Goal: Find specific page/section: Find specific page/section

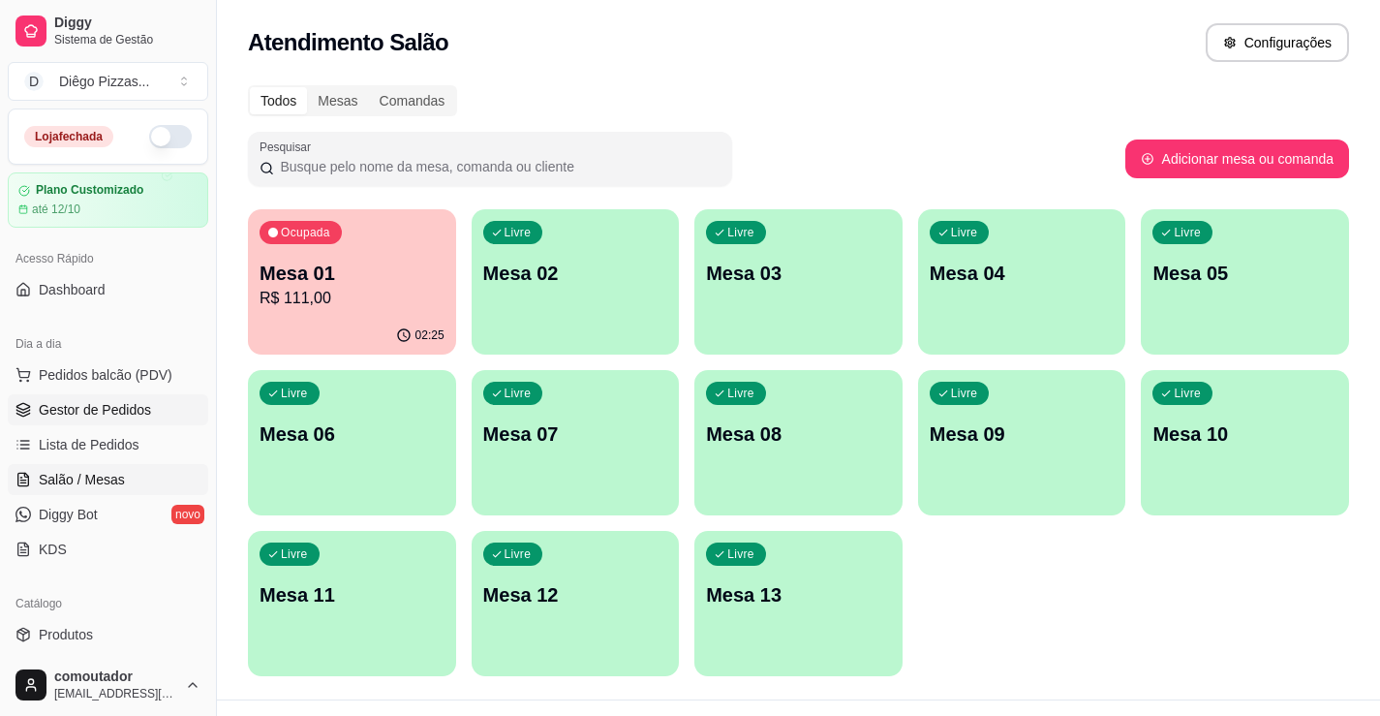
click at [107, 406] on span "Gestor de Pedidos" at bounding box center [95, 409] width 112 height 19
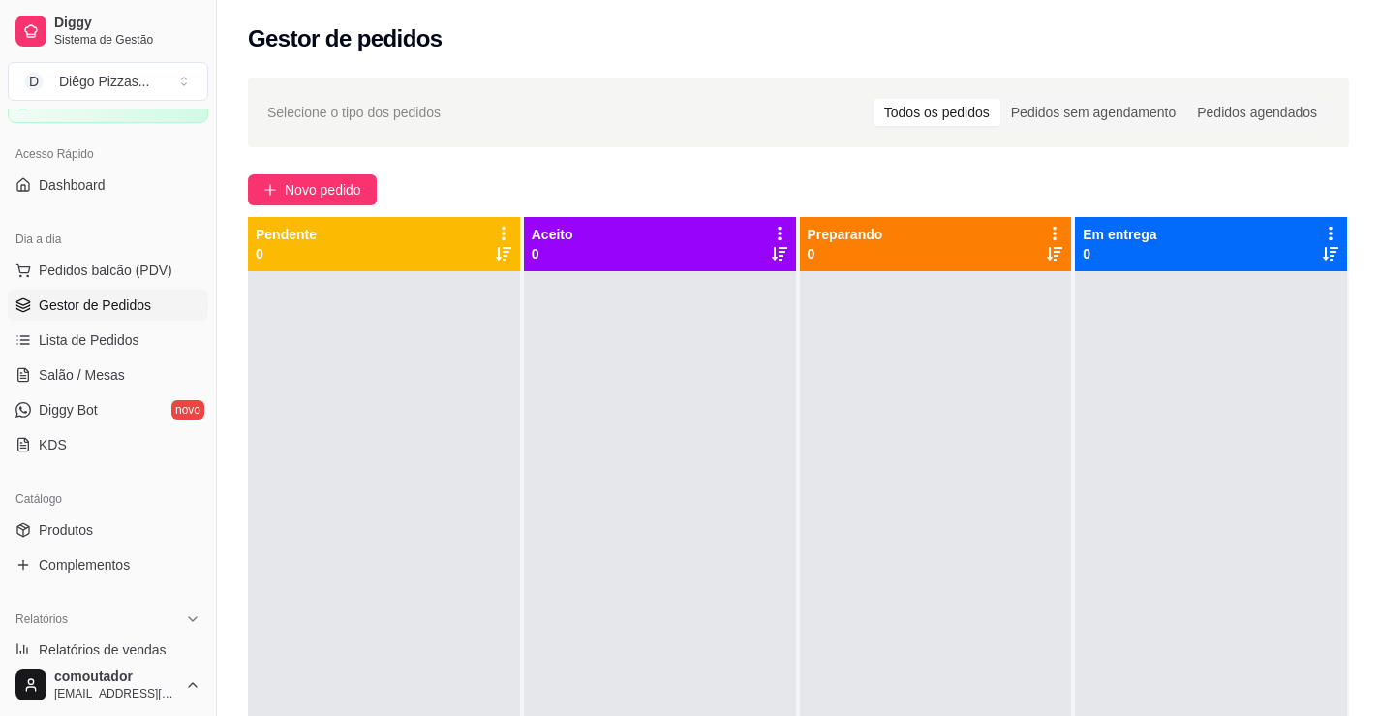
scroll to position [291, 0]
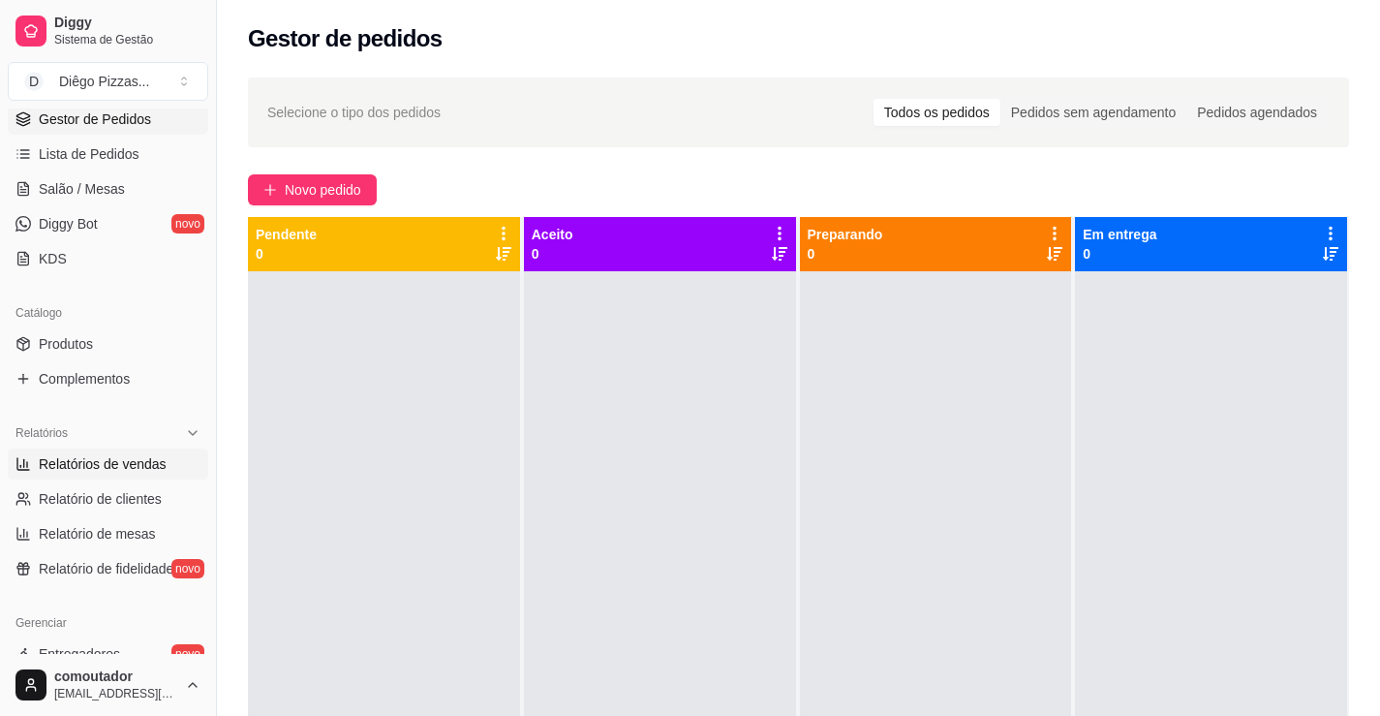
click at [111, 470] on span "Relatórios de vendas" at bounding box center [103, 463] width 128 height 19
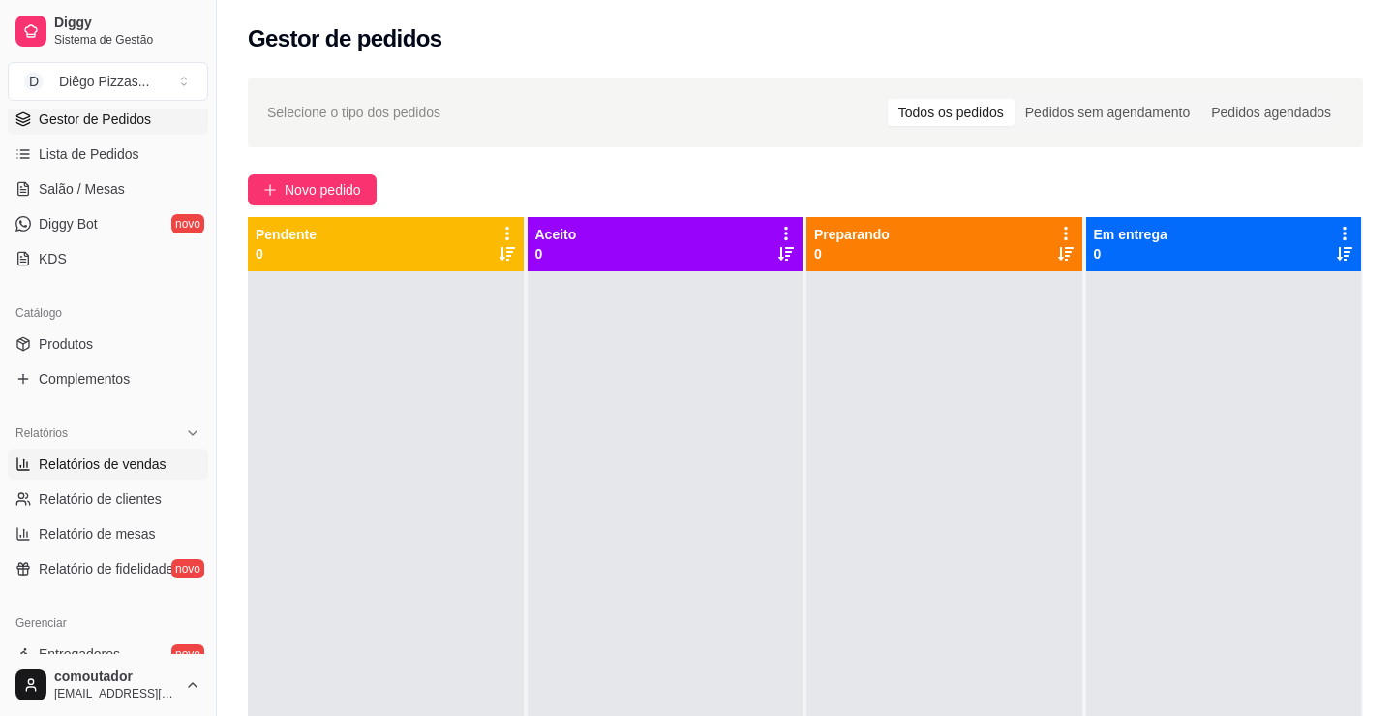
select select "ALL"
select select "0"
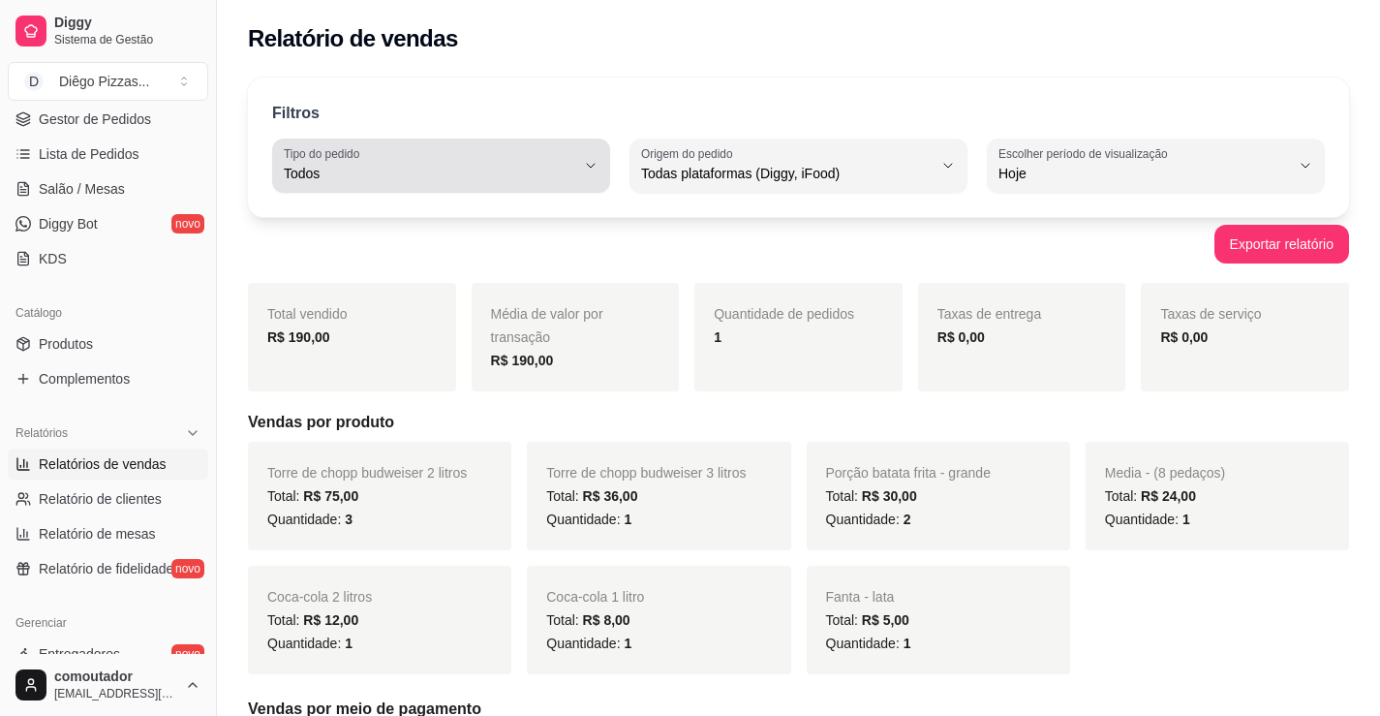
click at [461, 168] on span "Todos" at bounding box center [429, 173] width 291 height 19
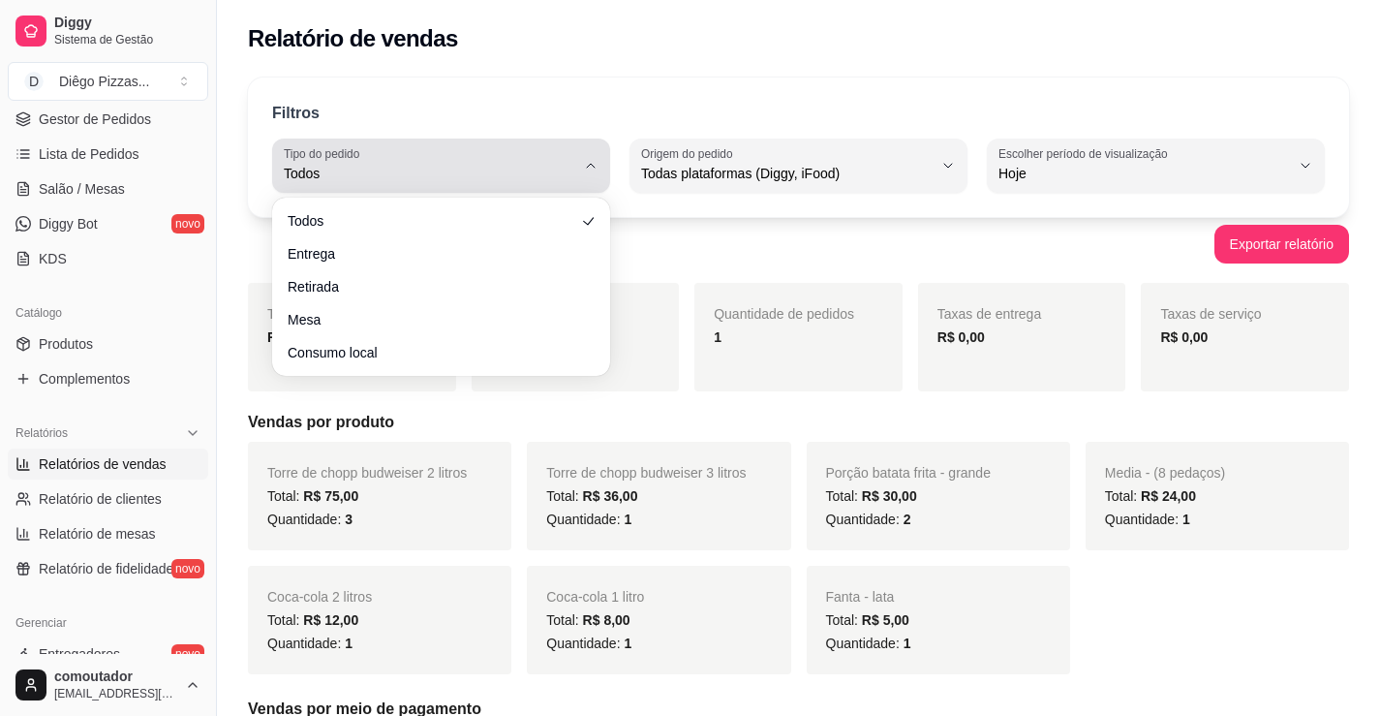
click at [511, 165] on span "Todos" at bounding box center [429, 173] width 291 height 19
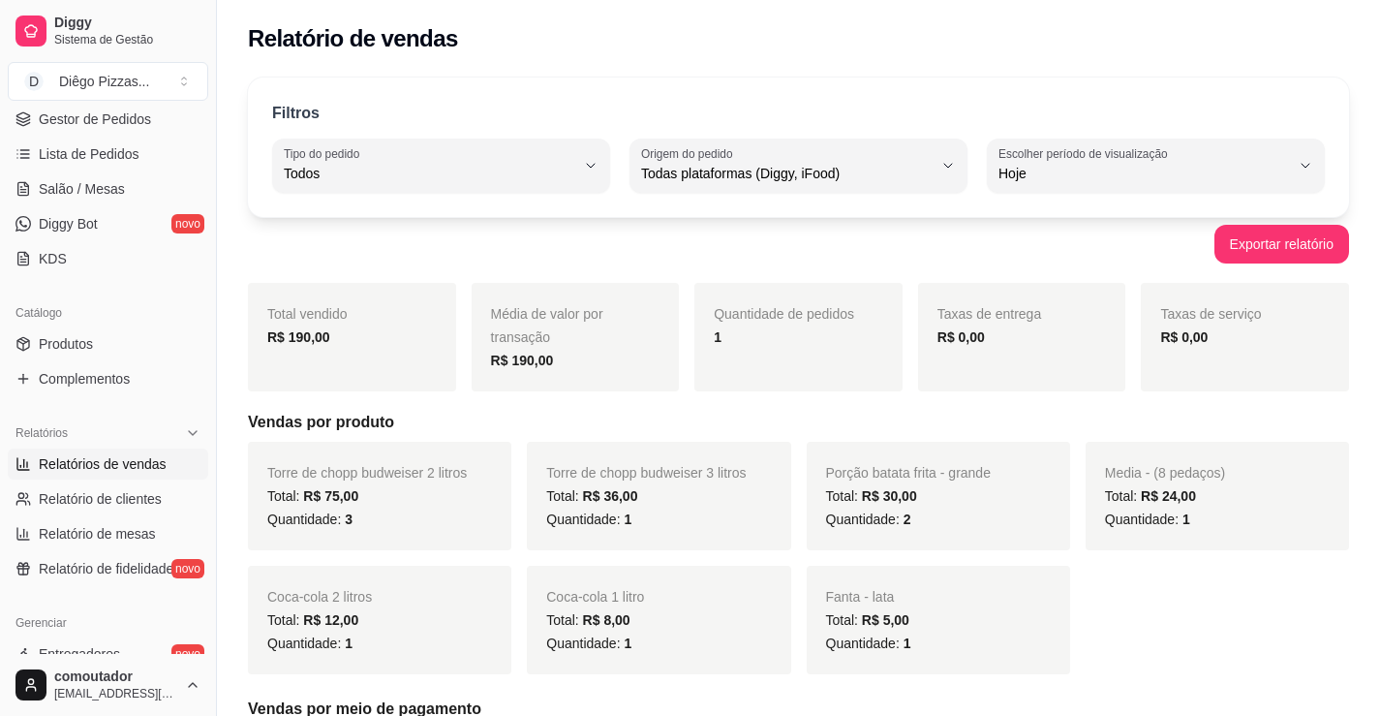
click at [742, 75] on div "Filtros ALL Tipo do pedido Todos Entrega Retirada Mesa Consumo local Tipo do pe…" at bounding box center [798, 636] width 1163 height 1140
click at [1090, 181] on span "Hoje" at bounding box center [1143, 173] width 291 height 19
click at [1059, 260] on span "Ontem" at bounding box center [1146, 251] width 276 height 18
type input "1"
select select "1"
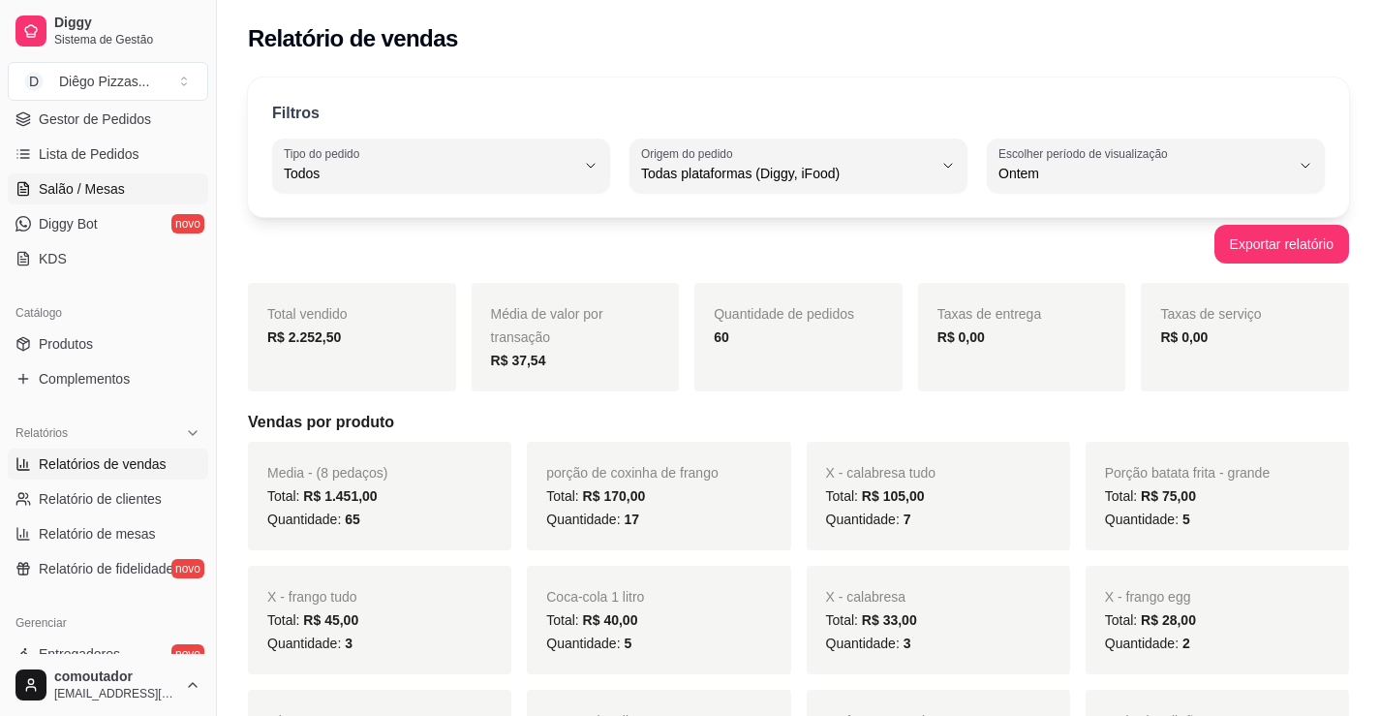
click at [77, 190] on span "Salão / Mesas" at bounding box center [82, 188] width 86 height 19
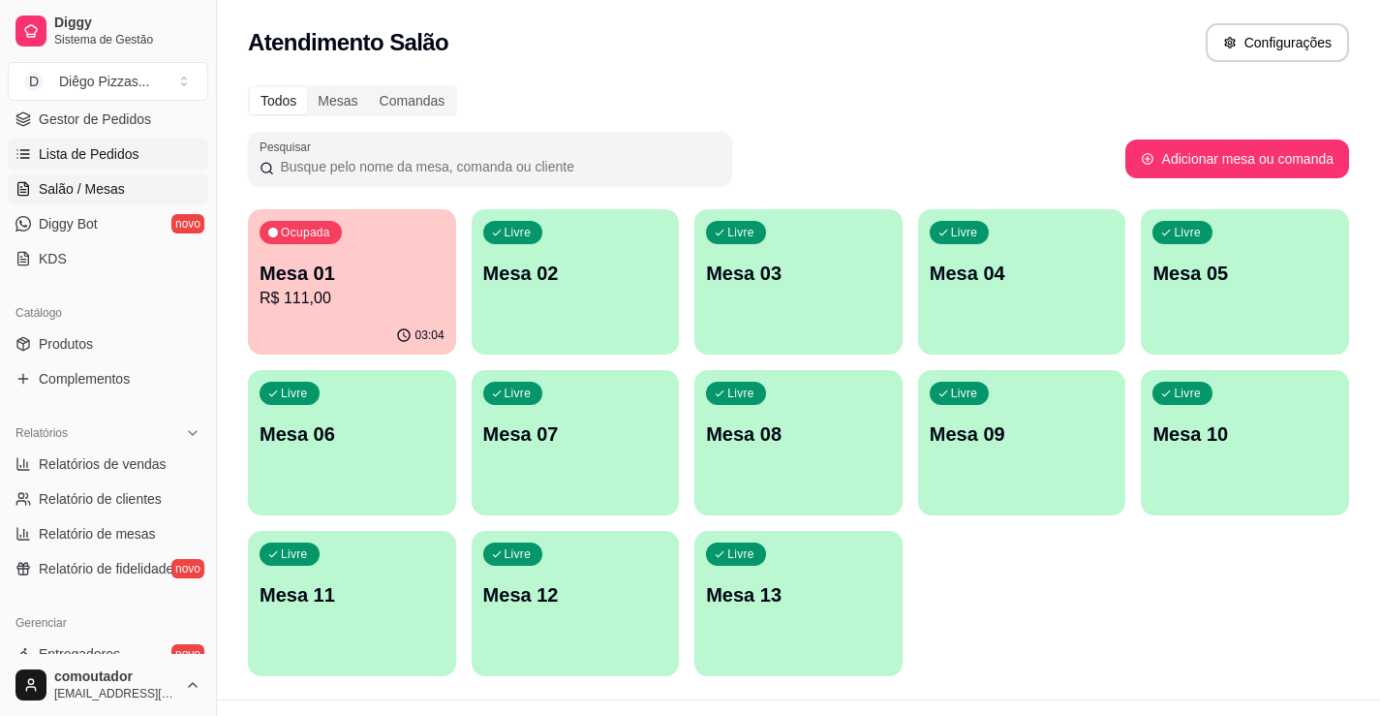
click at [135, 148] on span "Lista de Pedidos" at bounding box center [89, 153] width 101 height 19
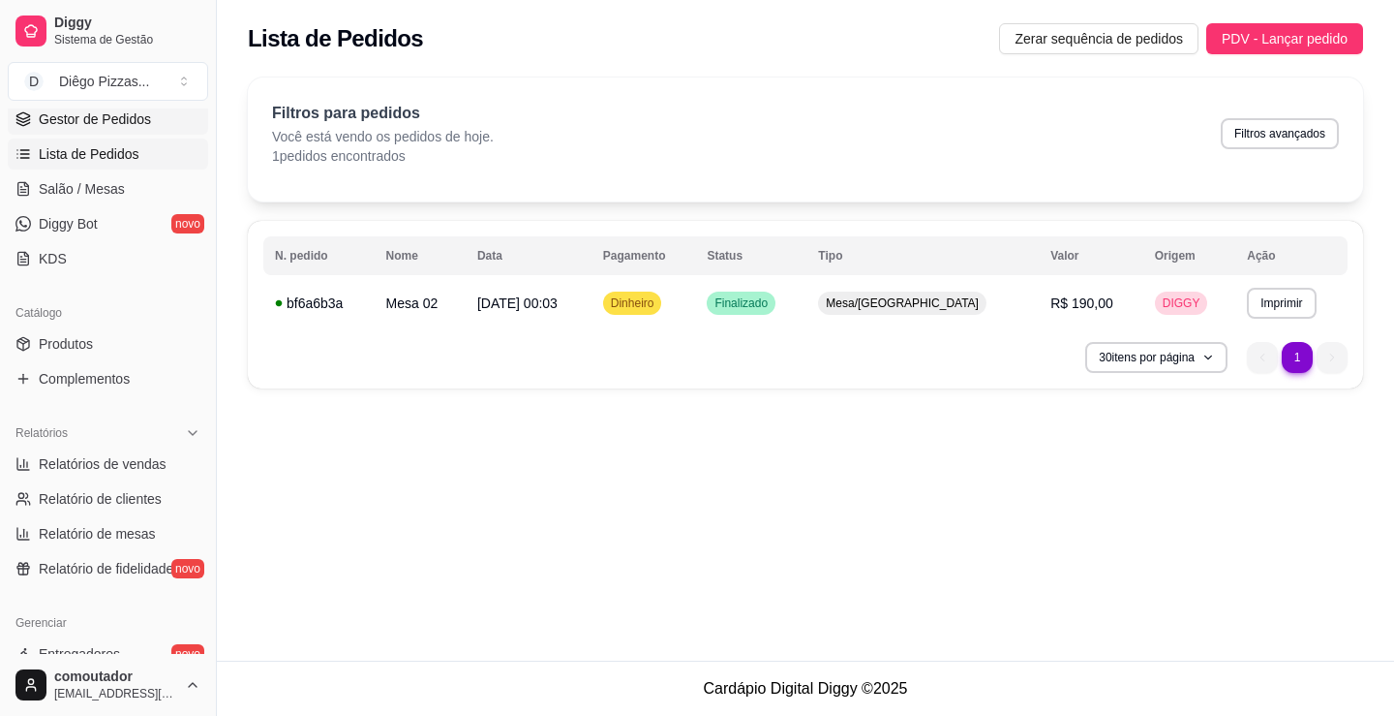
click at [134, 113] on span "Gestor de Pedidos" at bounding box center [95, 118] width 112 height 19
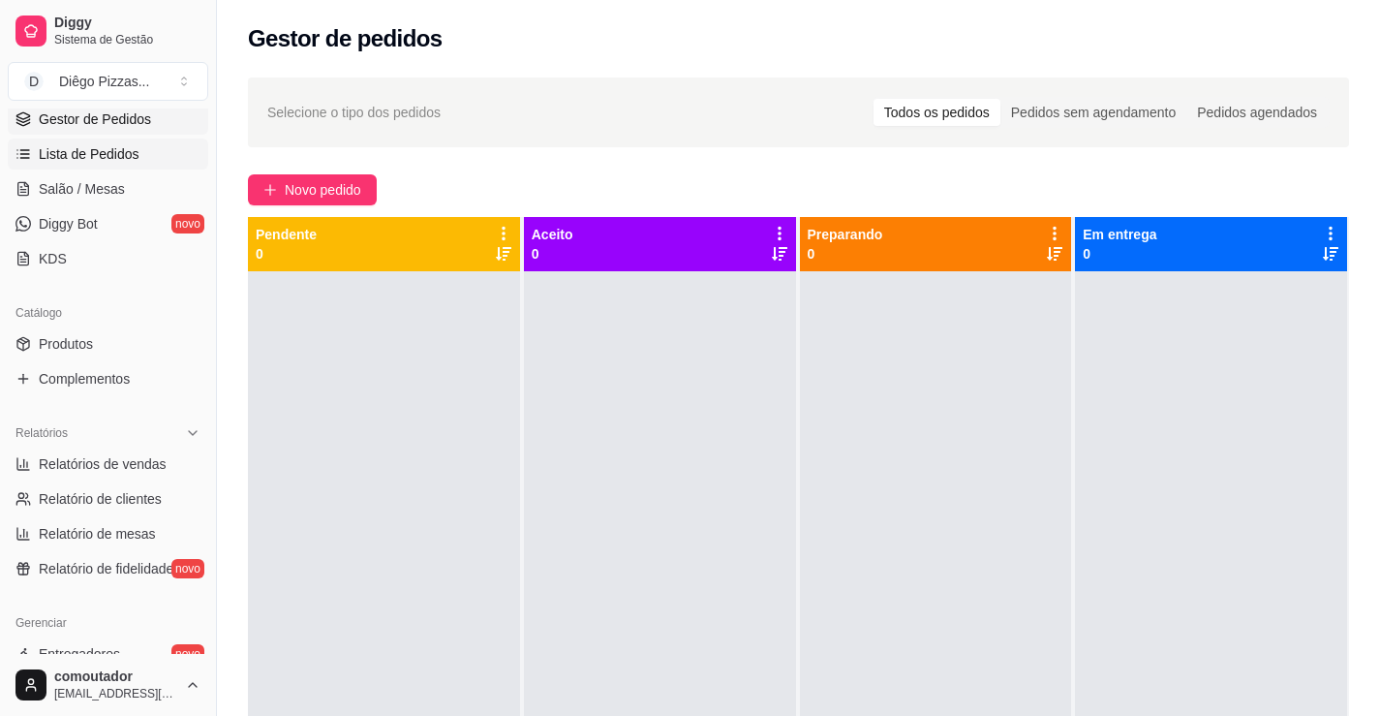
click at [138, 142] on link "Lista de Pedidos" at bounding box center [108, 153] width 200 height 31
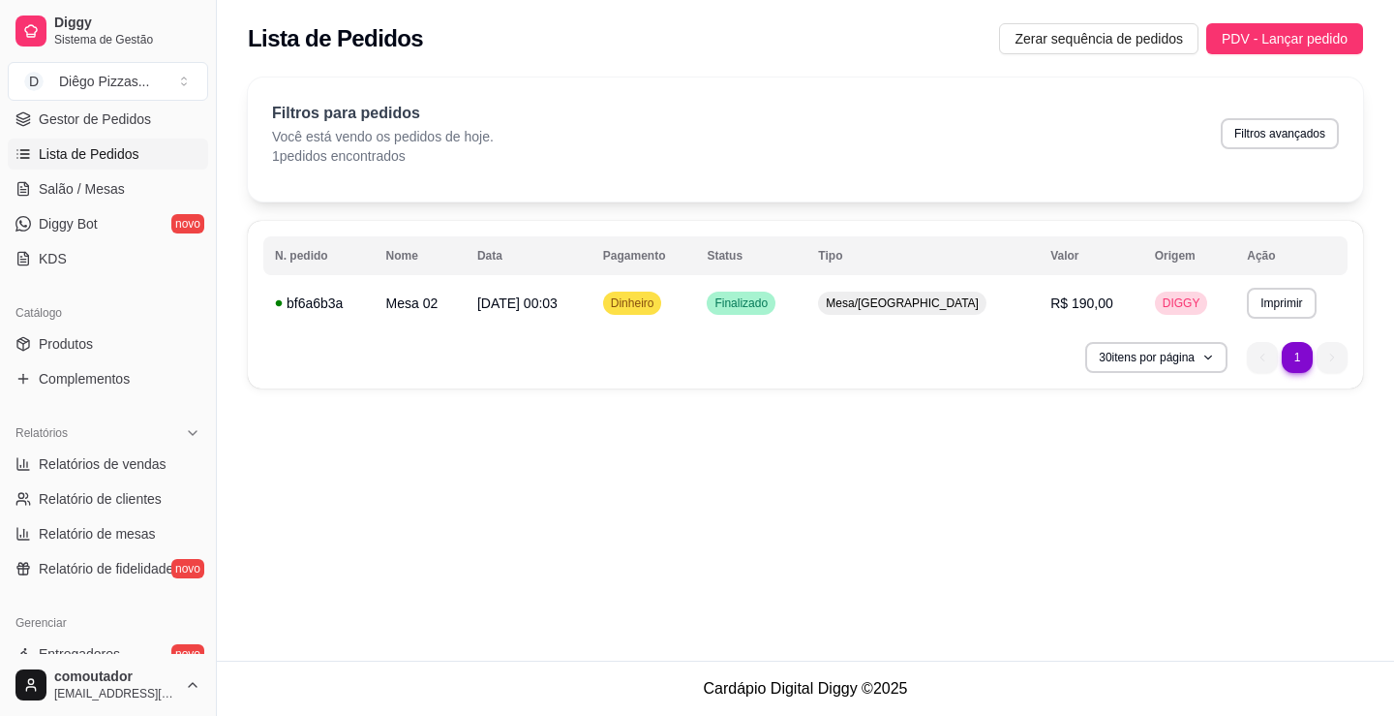
drag, startPoint x: 114, startPoint y: 103, endPoint x: 109, endPoint y: 140, distance: 38.1
click at [114, 103] on div "Diggy Sistema de Gestão D Diêgo Pizzas ..." at bounding box center [108, 54] width 216 height 108
click at [121, 122] on span "Gestor de Pedidos" at bounding box center [95, 118] width 112 height 19
